Goal: Task Accomplishment & Management: Manage account settings

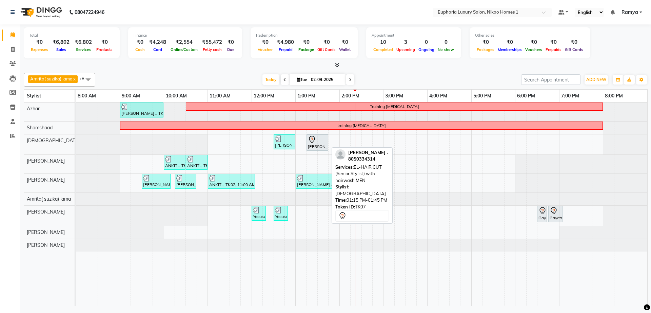
click at [316, 143] on div "[PERSON_NAME] ., TK07, 01:15 PM-01:45 PM, EL-HAIR CUT (Senior Stylist) with hai…" at bounding box center [317, 142] width 20 height 14
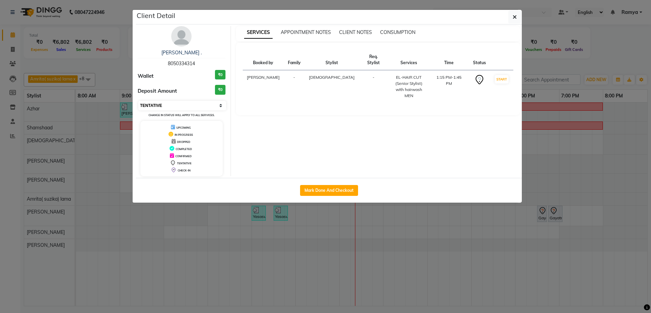
click at [211, 105] on select "Select IN SERVICE CONFIRMED TENTATIVE CHECK IN MARK DONE DROPPED UPCOMING" at bounding box center [182, 106] width 88 height 10
select select "8"
click at [138, 101] on select "Select IN SERVICE CONFIRMED TENTATIVE CHECK IN MARK DONE DROPPED UPCOMING" at bounding box center [182, 106] width 88 height 10
click at [511, 17] on button "button" at bounding box center [515, 17] width 13 height 13
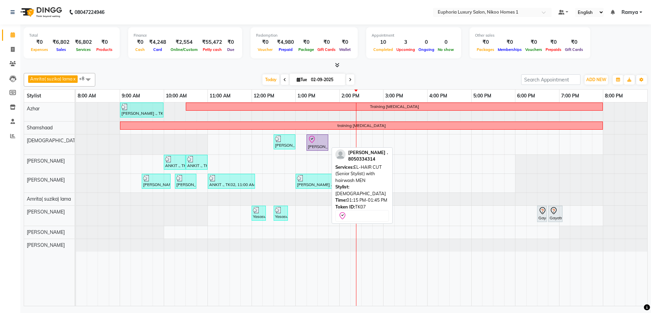
click at [316, 146] on div "[PERSON_NAME] ., TK07, 01:15 PM-01:45 PM, EL-HAIR CUT (Senior Stylist) with hai…" at bounding box center [317, 142] width 20 height 14
select select "8"
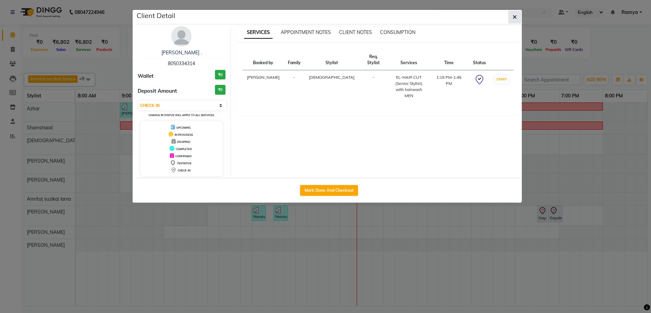
click at [511, 16] on button "button" at bounding box center [515, 17] width 13 height 13
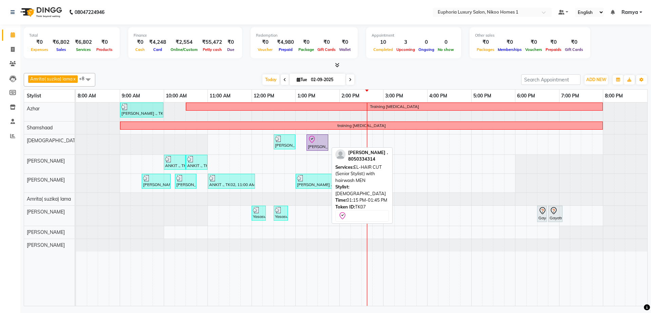
click at [313, 144] on div "[PERSON_NAME] ., TK07, 01:15 PM-01:45 PM, EL-HAIR CUT (Senior Stylist) with hai…" at bounding box center [317, 142] width 20 height 14
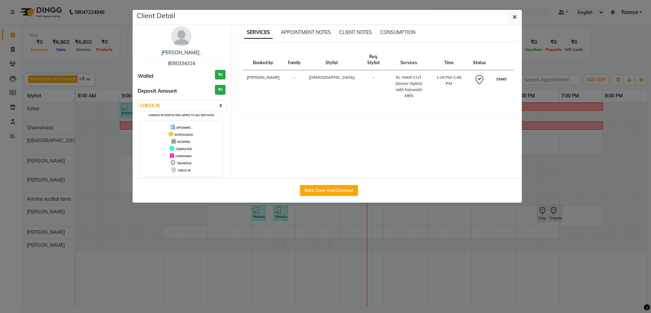
click at [497, 75] on button "START" at bounding box center [502, 79] width 14 height 8
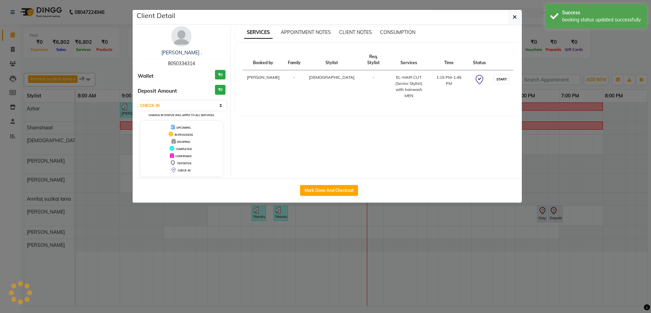
select select "1"
click at [389, 92] on div "EL-HAIR CUT (Senior Stylist) with hairwash MEN" at bounding box center [402, 89] width 26 height 31
click at [389, 88] on div "EL-HAIR CUT (Senior Stylist) with hairwash MEN" at bounding box center [402, 89] width 26 height 31
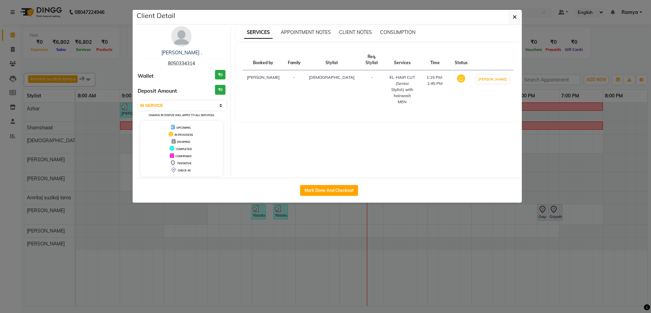
click at [394, 87] on div "EL-HAIR CUT (Senior Stylist) with hairwash MEN" at bounding box center [402, 89] width 26 height 31
click at [390, 86] on div "EL-HAIR CUT (Senior Stylist) with hairwash MEN" at bounding box center [402, 89] width 26 height 31
click at [324, 190] on button "Mark Done And Checkout" at bounding box center [329, 190] width 58 height 11
select select "service"
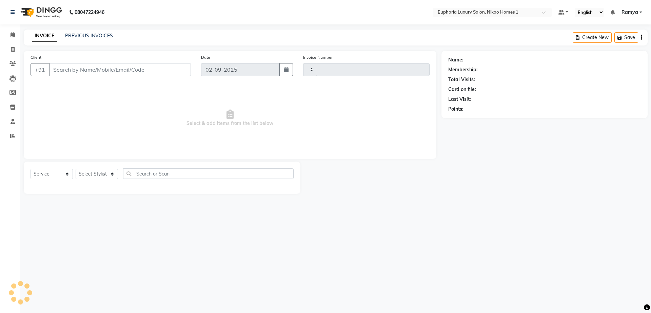
type input "3748"
select select "7987"
type input "80******14"
select select "85373"
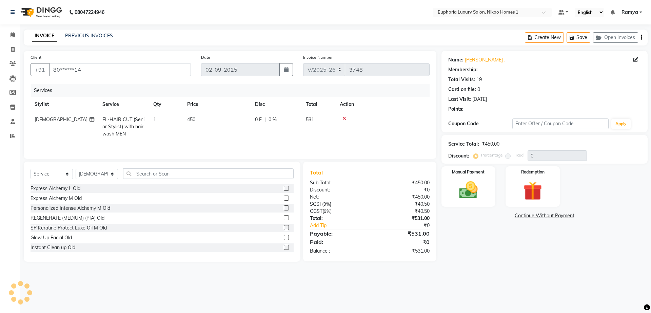
select select "1: Object"
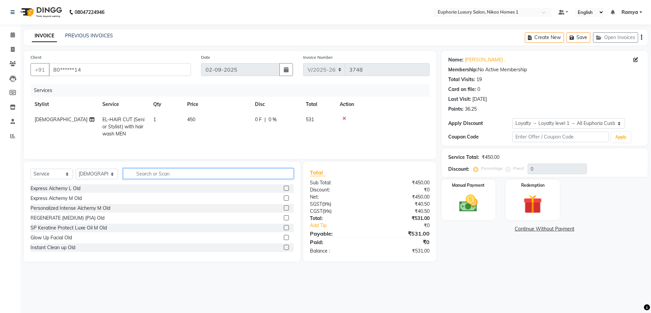
click at [190, 173] on input "text" at bounding box center [208, 173] width 171 height 11
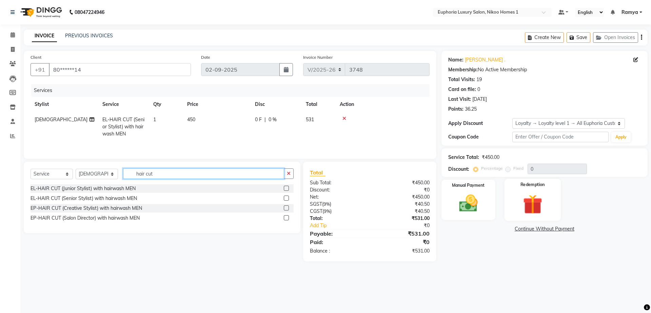
type input "hair cut"
click at [537, 194] on img at bounding box center [533, 204] width 32 height 24
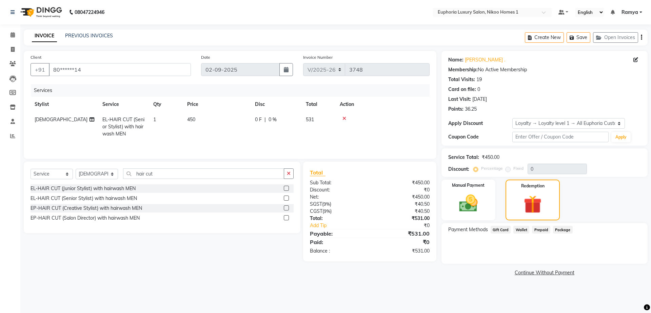
click at [521, 231] on span "Wallet" at bounding box center [522, 230] width 16 height 8
click at [462, 197] on img at bounding box center [469, 203] width 32 height 22
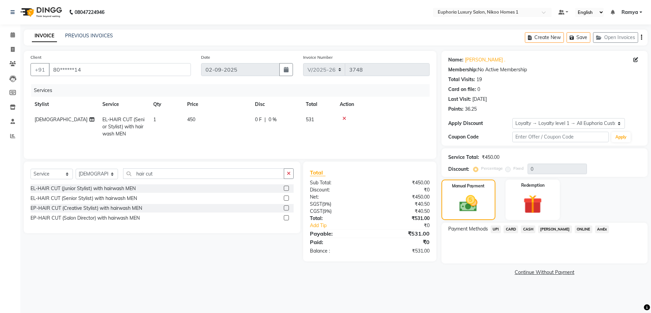
click at [528, 230] on span "CASH" at bounding box center [528, 229] width 15 height 8
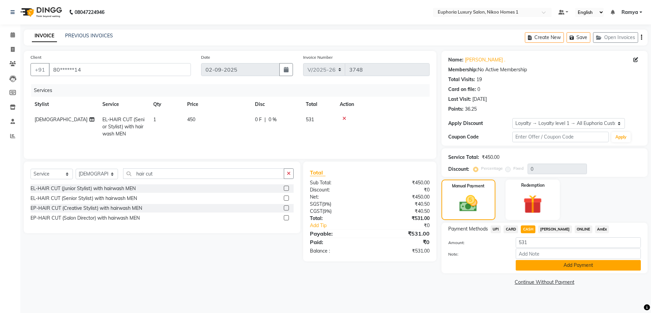
click at [606, 264] on button "Add Payment" at bounding box center [578, 265] width 125 height 11
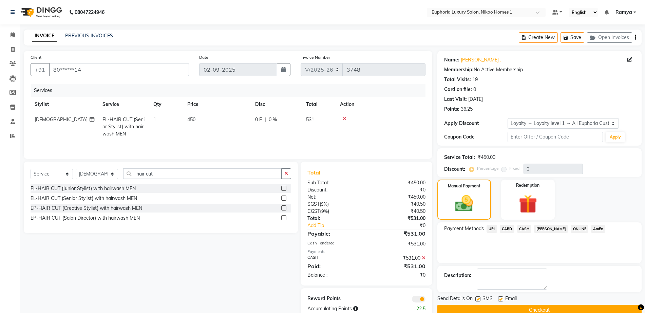
click at [506, 227] on span "CARD" at bounding box center [507, 229] width 15 height 8
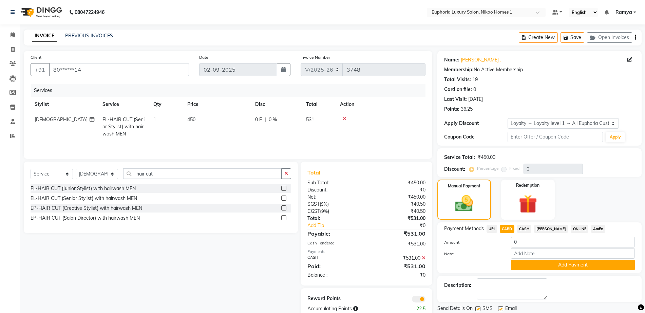
click at [521, 227] on span "CASH" at bounding box center [524, 229] width 15 height 8
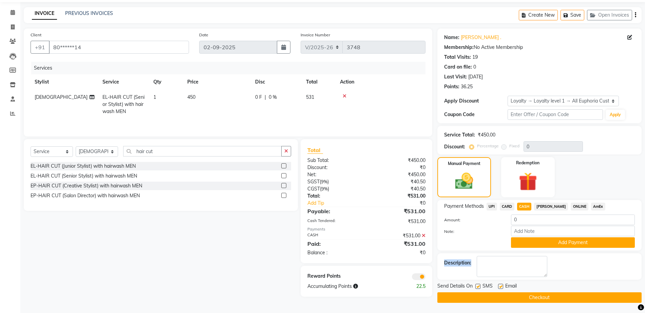
drag, startPoint x: 643, startPoint y: 266, endPoint x: 634, endPoint y: 271, distance: 10.8
click at [634, 271] on div "Name: Dr.gerish . Membership: No Active Membership Total Visits: 19 Card on fil…" at bounding box center [541, 166] width 209 height 274
click at [547, 298] on button "Checkout" at bounding box center [539, 297] width 204 height 11
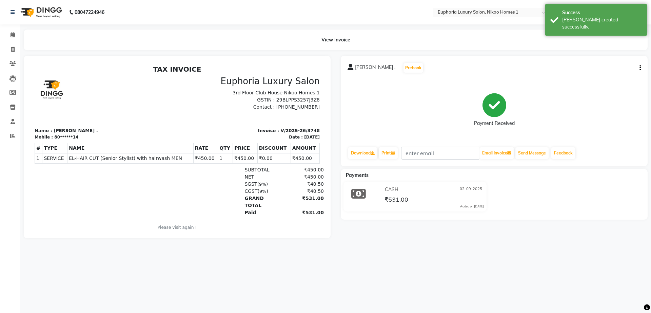
select select "service"
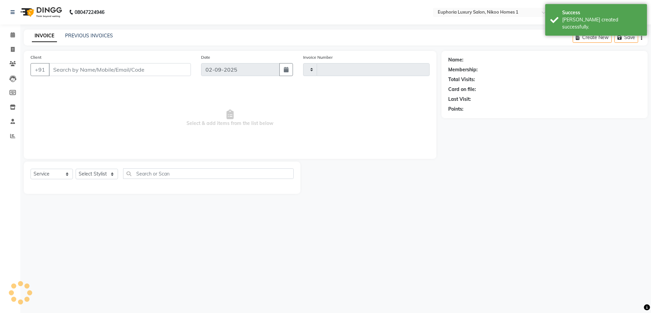
type input "3749"
select select "7987"
type input "80******14"
select select "85373"
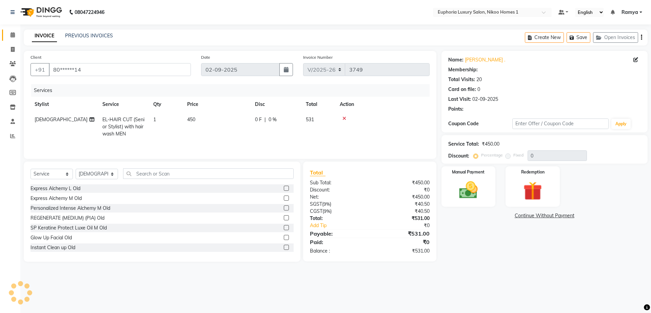
select select "1: Object"
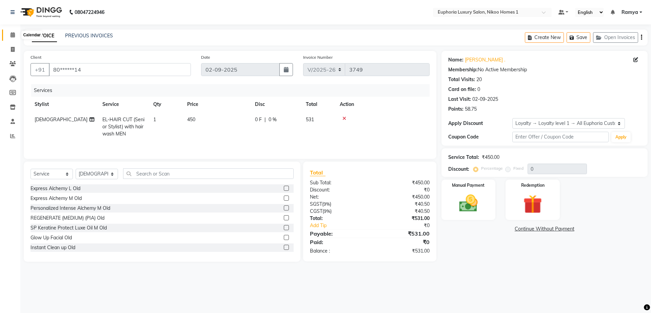
click at [16, 33] on span at bounding box center [13, 35] width 12 height 8
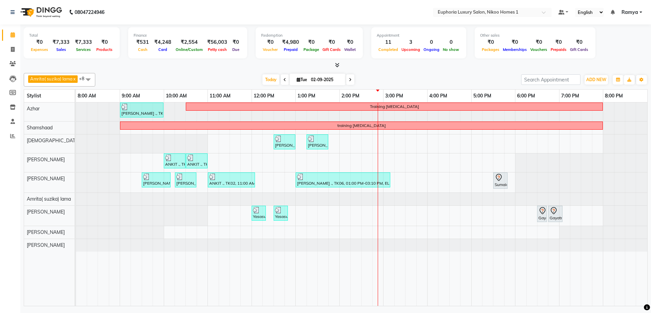
click at [525, 221] on div "Sonali ., TK01, 09:00 AM-10:00 AM, EP-Artistic Cut - Creative Stylist Training …" at bounding box center [362, 203] width 572 height 203
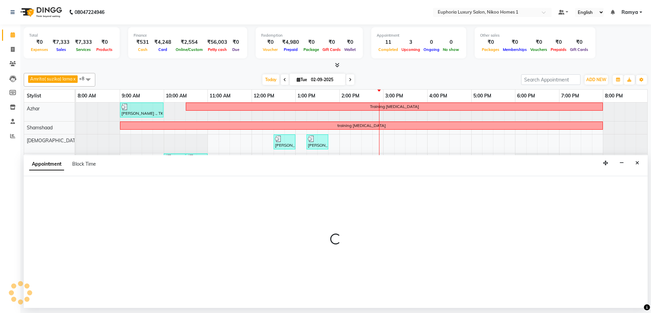
select select "74089"
select select "1080"
select select "tentative"
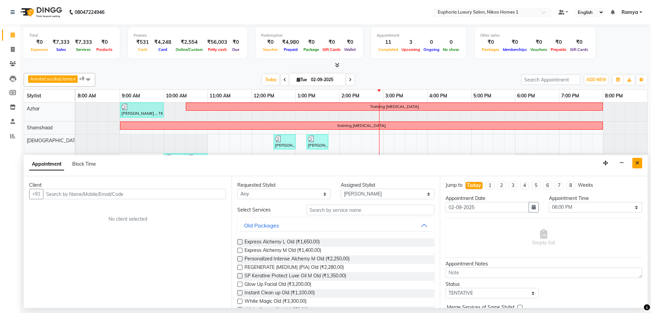
click at [639, 162] on icon "Close" at bounding box center [638, 162] width 4 height 5
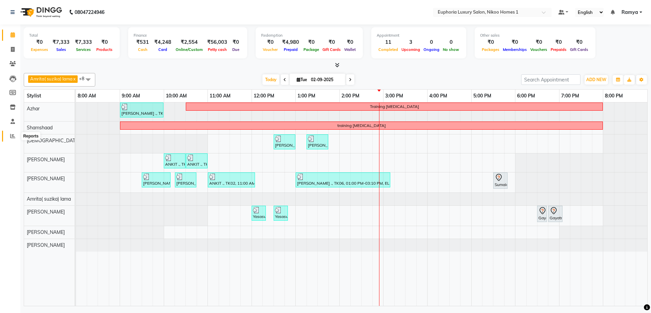
click at [10, 138] on span at bounding box center [13, 136] width 12 height 8
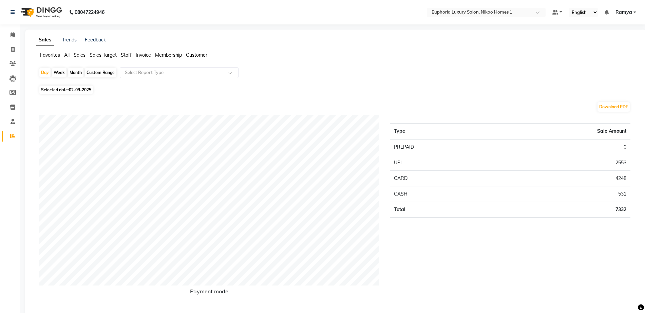
click at [98, 67] on div "Day Week Month Custom Range Select Report Type" at bounding box center [336, 75] width 594 height 16
click at [99, 70] on div "Custom Range" at bounding box center [101, 73] width 32 height 10
select select "9"
select select "2025"
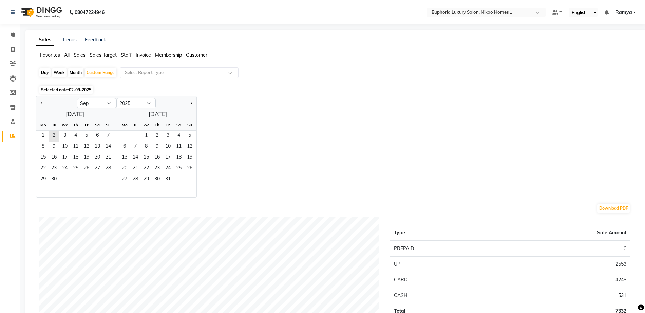
click at [43, 130] on div "Mo" at bounding box center [43, 124] width 11 height 11
click at [43, 132] on span "1" at bounding box center [43, 136] width 11 height 11
click at [56, 131] on span "2" at bounding box center [54, 136] width 11 height 11
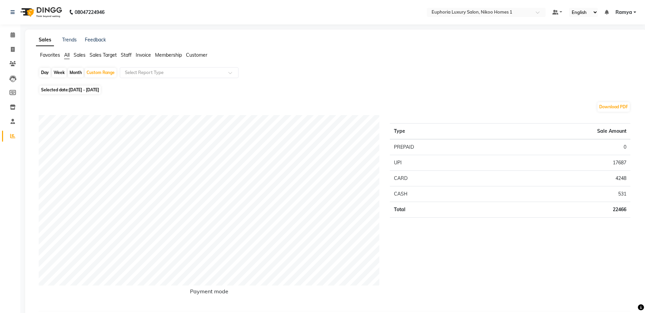
click at [125, 54] on span "Staff" at bounding box center [126, 55] width 11 height 6
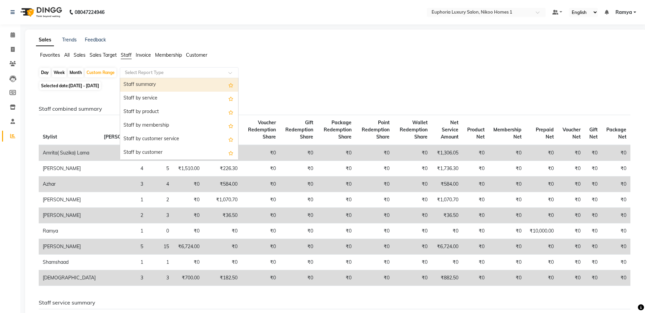
click at [143, 69] on input "text" at bounding box center [173, 72] width 98 height 7
click at [148, 82] on div "Staff summary" at bounding box center [179, 85] width 118 height 14
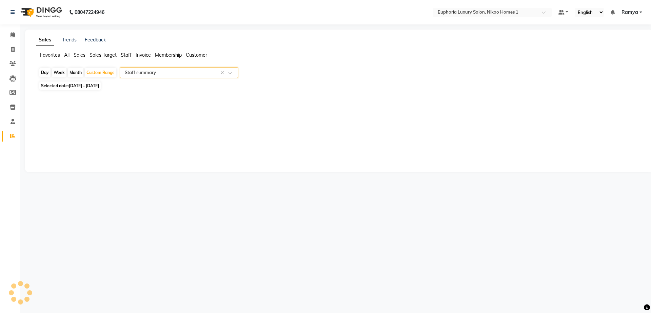
select select "full_report"
select select "csv"
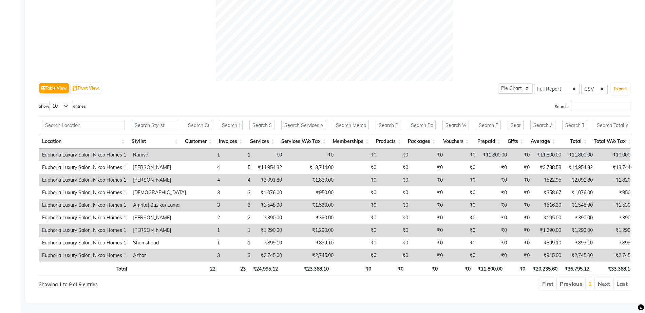
scroll to position [275, 0]
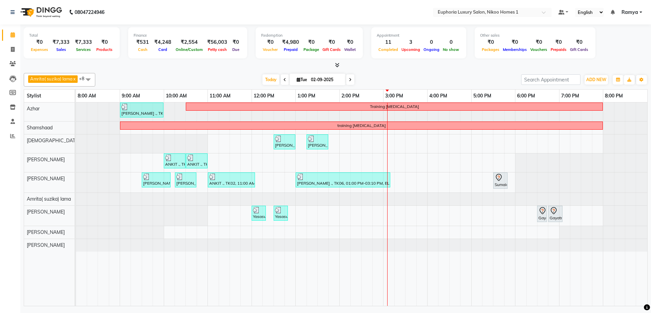
select select "service"
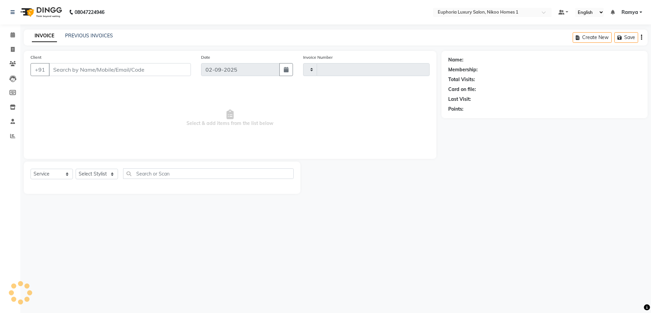
type input "3749"
select select "7987"
type input "80******14"
select select "85373"
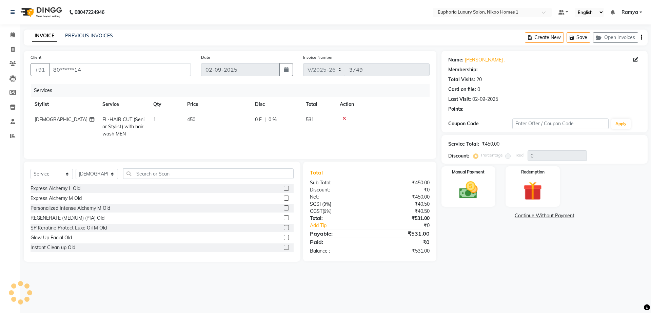
select select "1: Object"
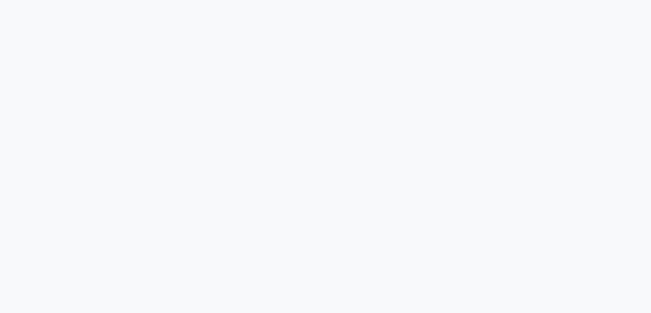
select select "service"
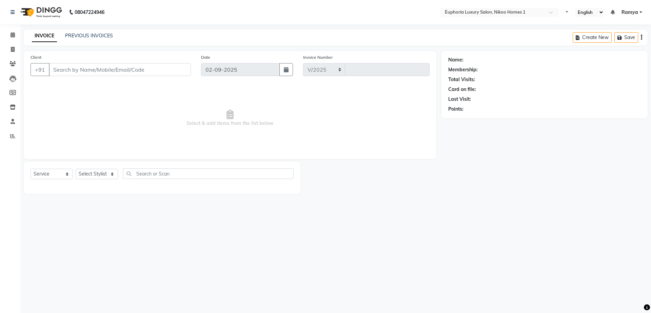
select select "7987"
type input "3749"
type input "80******14"
select select "85373"
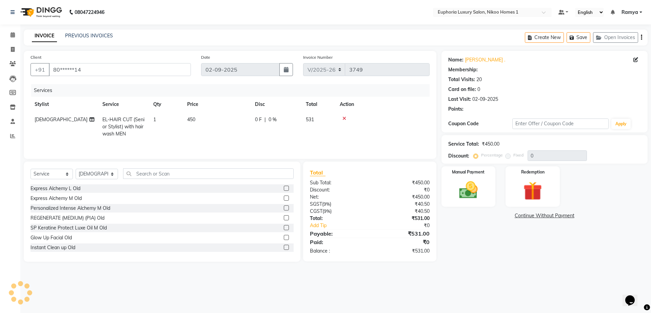
select select "1: Object"
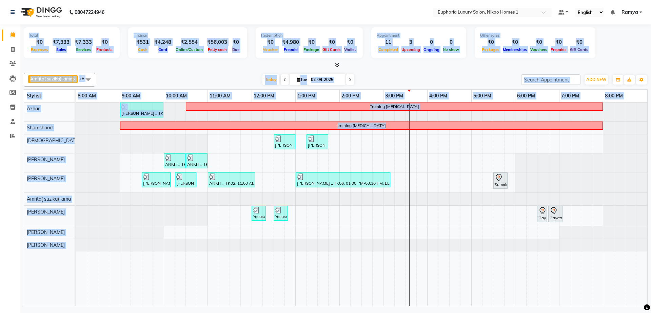
drag, startPoint x: 20, startPoint y: 126, endPoint x: 86, endPoint y: 135, distance: 66.6
click at [86, 135] on app-home "08047224946 Select Location × Euphoria Luxury Salon, Nikoo Homes 1 Default Pane…" at bounding box center [325, 154] width 651 height 308
